Goal: Find contact information: Find contact information

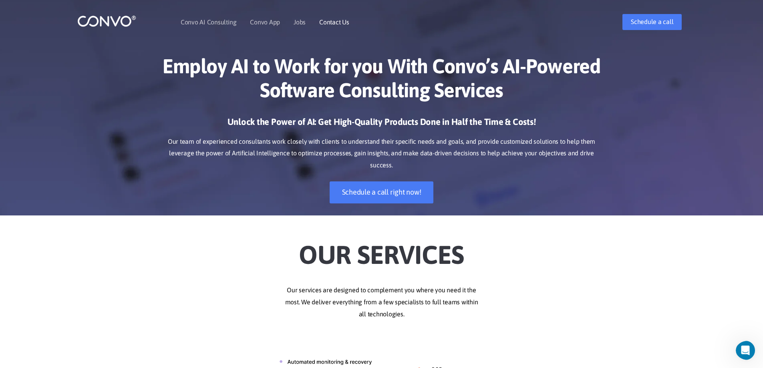
click at [338, 22] on link "Contact Us" at bounding box center [334, 22] width 30 height 6
